Goal: Task Accomplishment & Management: Manage account settings

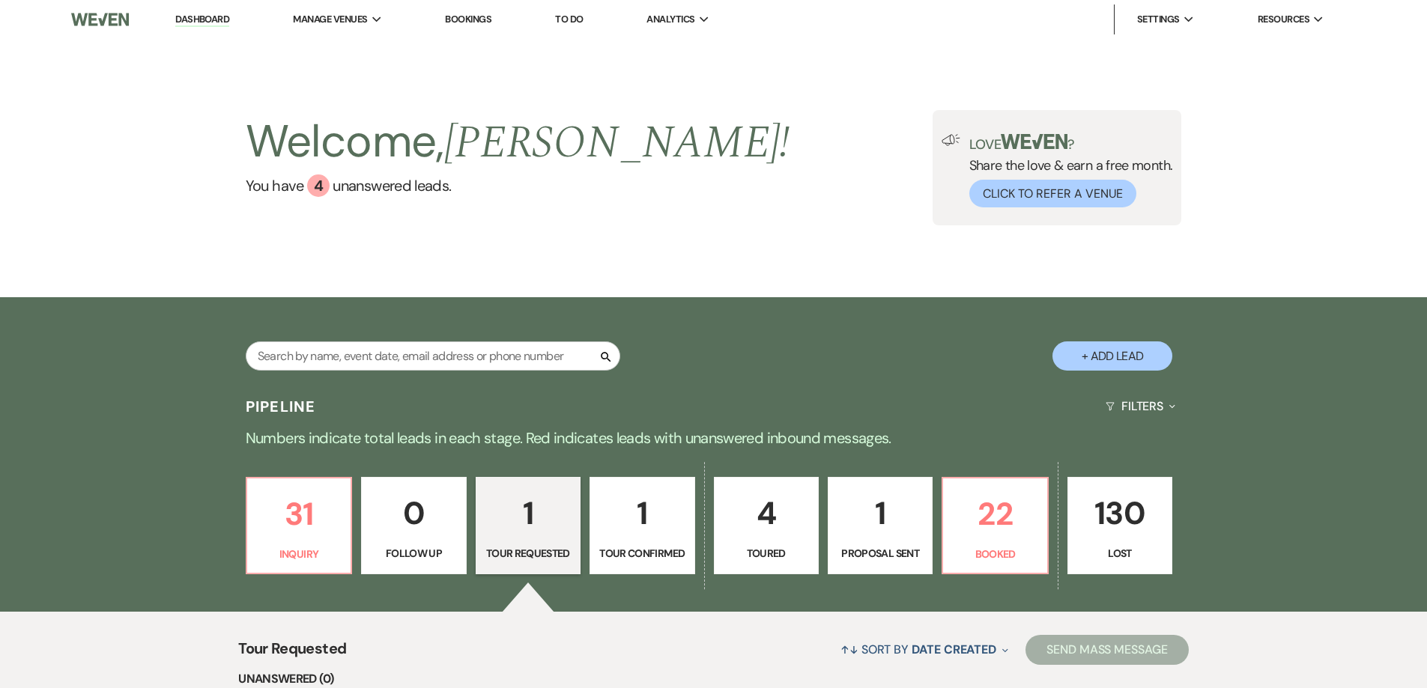
select select "2"
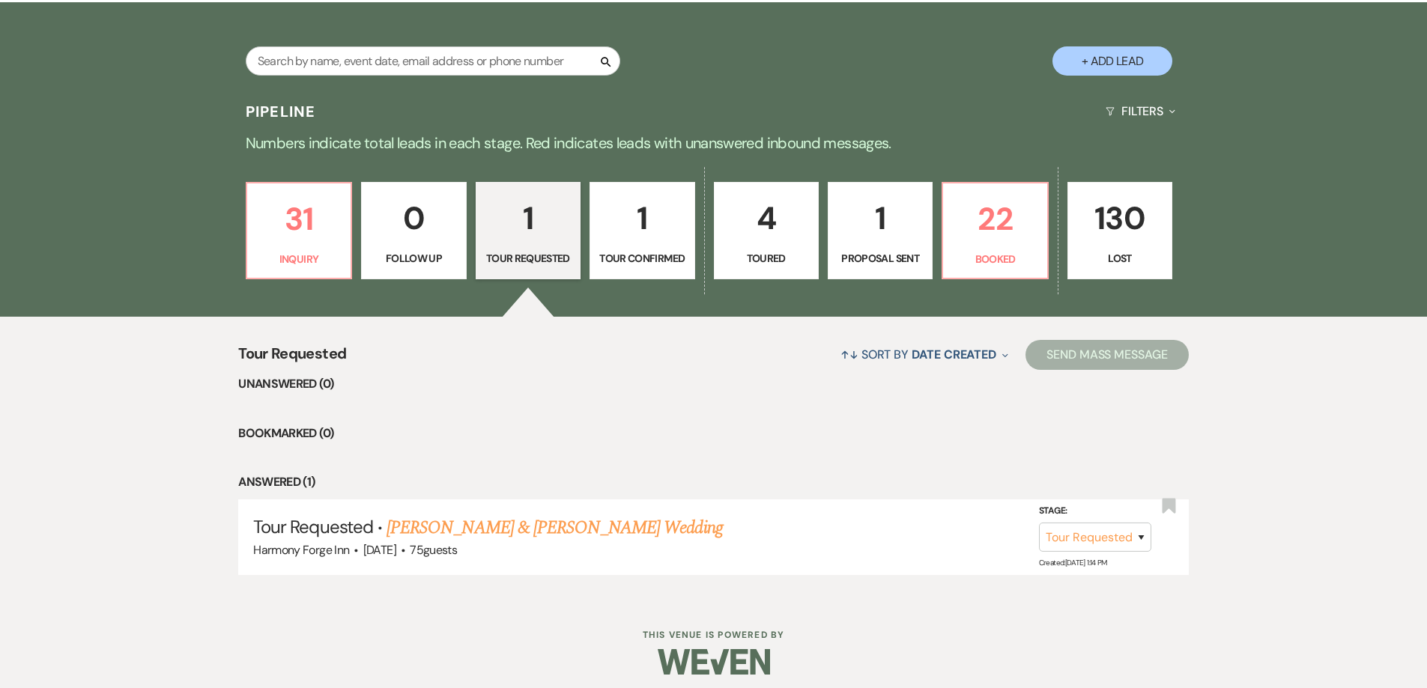
scroll to position [304, 0]
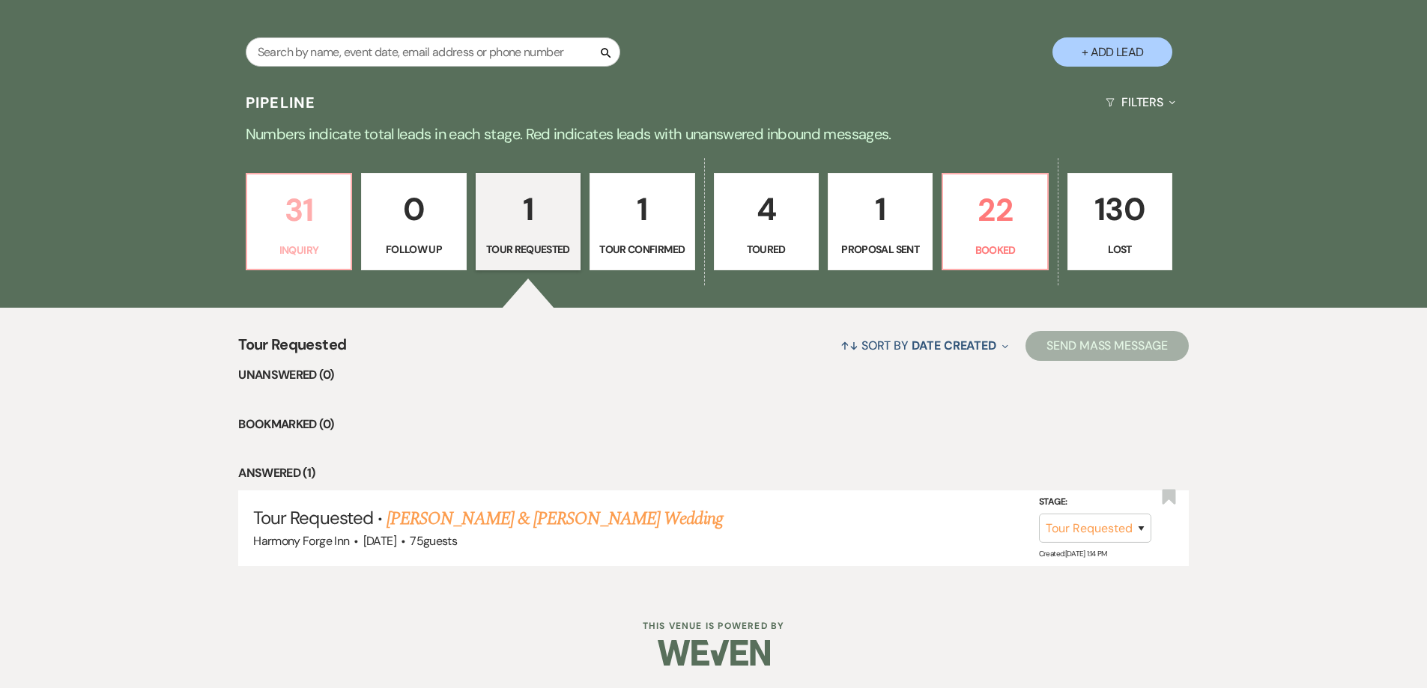
click at [278, 203] on p "31" at bounding box center [298, 210] width 85 height 50
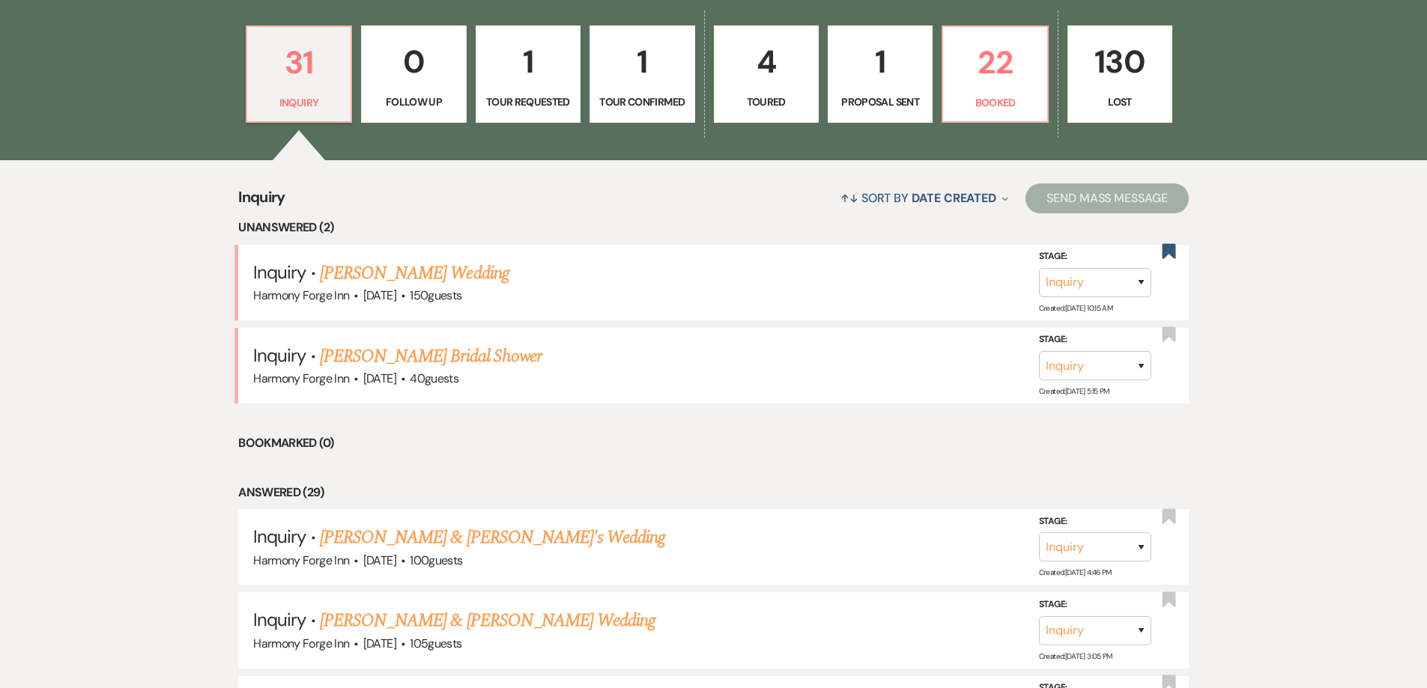
scroll to position [454, 0]
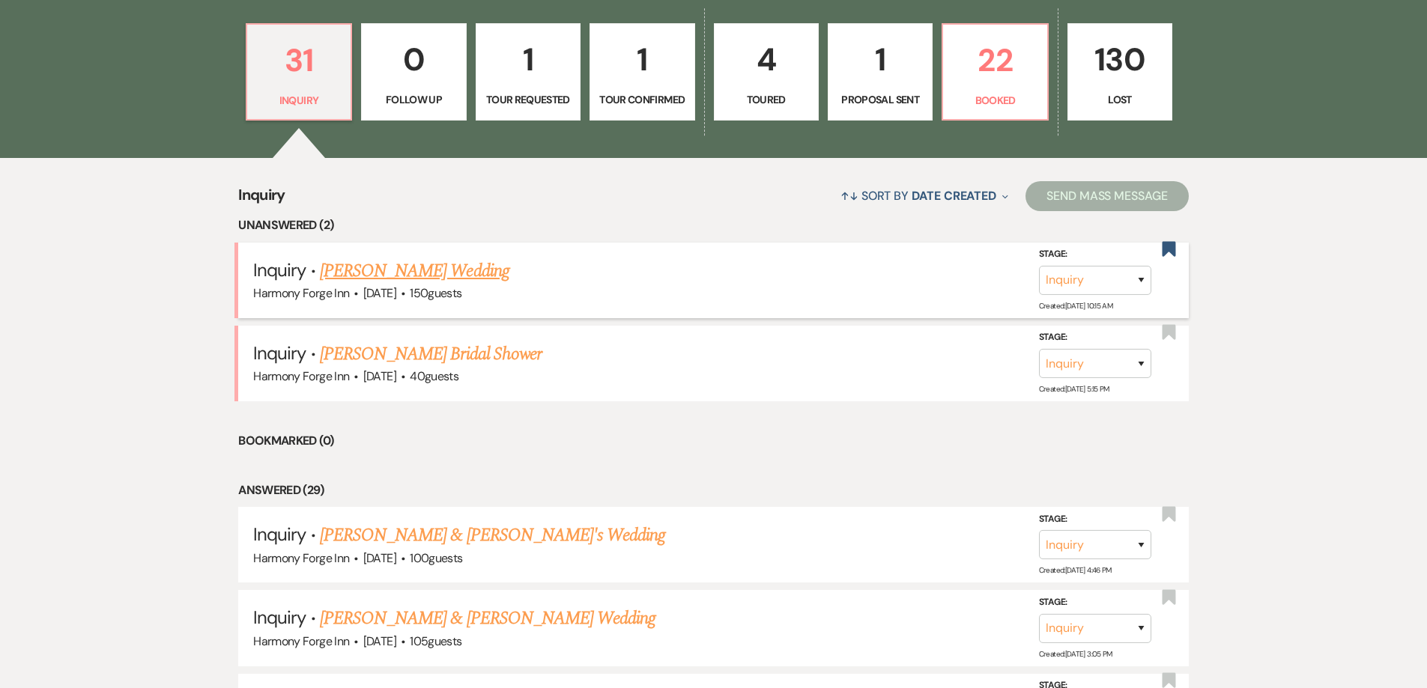
click at [375, 267] on link "[PERSON_NAME] Wedding" at bounding box center [414, 271] width 189 height 27
select select "5"
